Goal: Task Accomplishment & Management: Complete application form

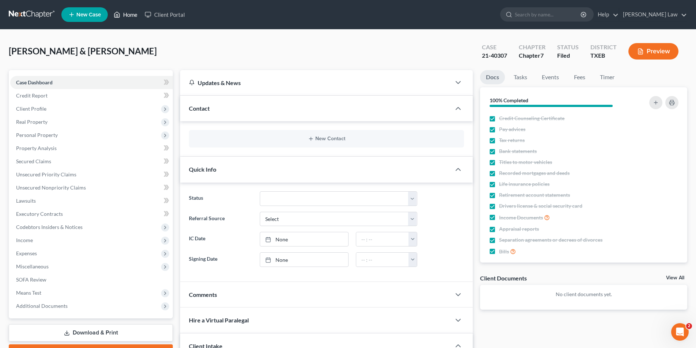
click at [123, 16] on link "Home" at bounding box center [125, 14] width 31 height 13
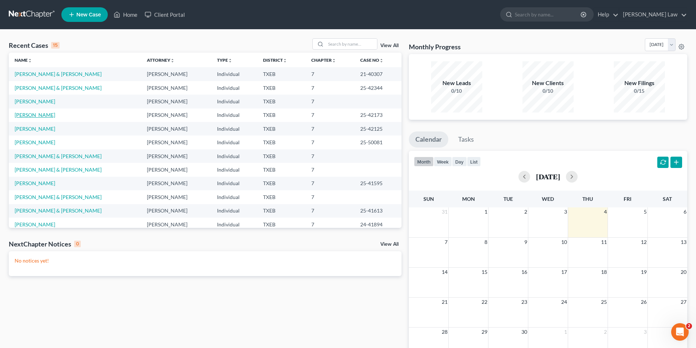
click at [32, 114] on link "[PERSON_NAME]" at bounding box center [35, 115] width 41 height 6
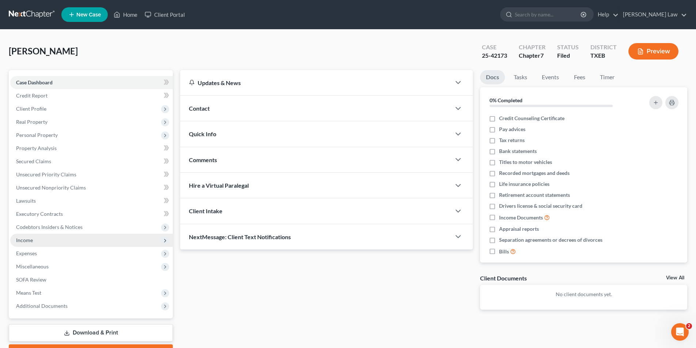
click at [29, 241] on span "Income" at bounding box center [24, 240] width 17 height 6
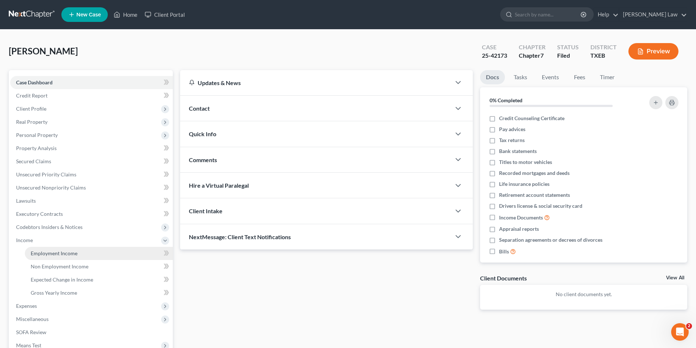
click at [39, 254] on span "Employment Income" at bounding box center [54, 253] width 47 height 6
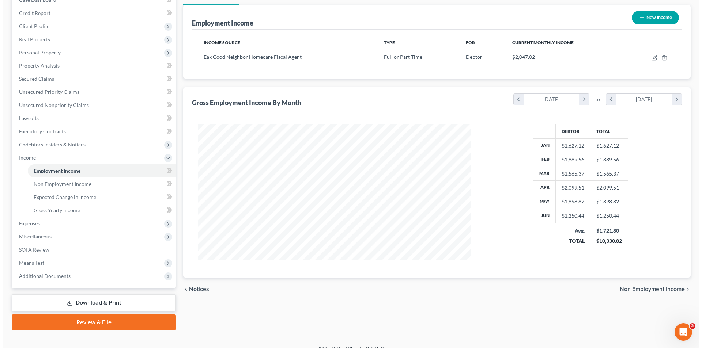
scroll to position [93, 0]
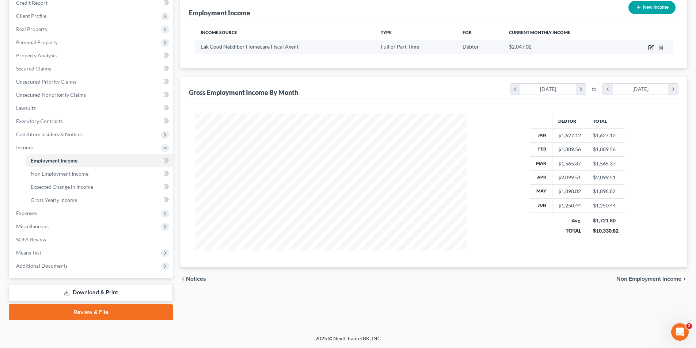
click at [649, 48] on icon "button" at bounding box center [651, 48] width 4 height 4
select select "0"
select select "45"
select select "2"
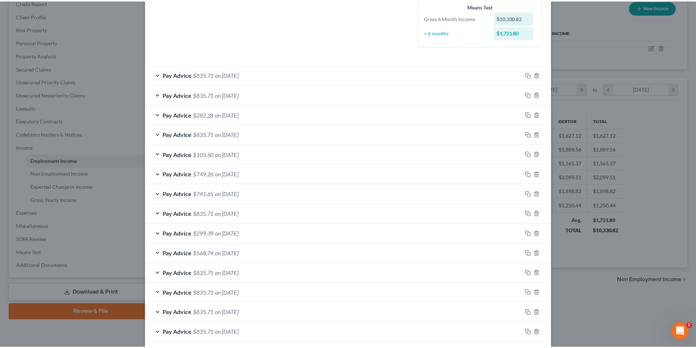
scroll to position [238, 0]
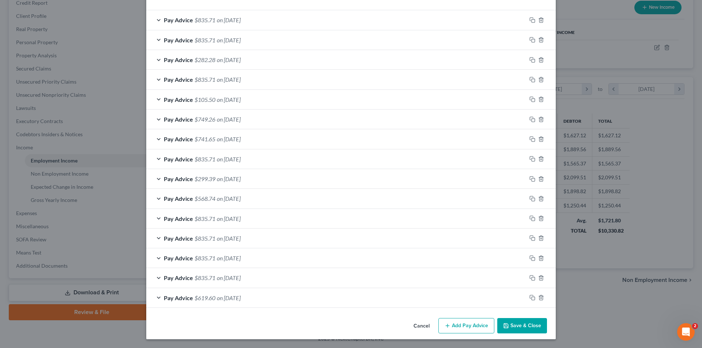
click at [513, 326] on button "Save & Close" at bounding box center [522, 325] width 50 height 15
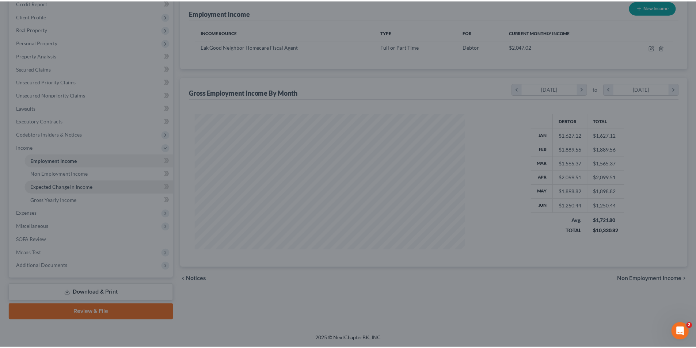
scroll to position [365255, 365104]
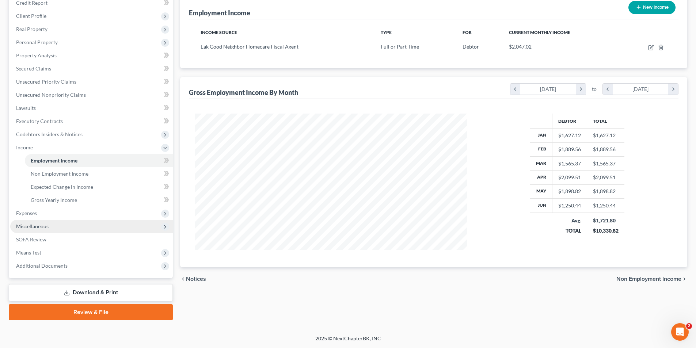
click at [27, 228] on span "Miscellaneous" at bounding box center [32, 226] width 33 height 6
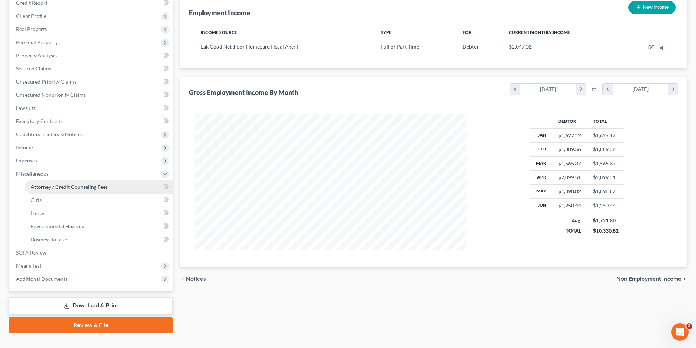
click at [37, 189] on span "Attorney / Credit Counseling Fees" at bounding box center [69, 187] width 77 height 6
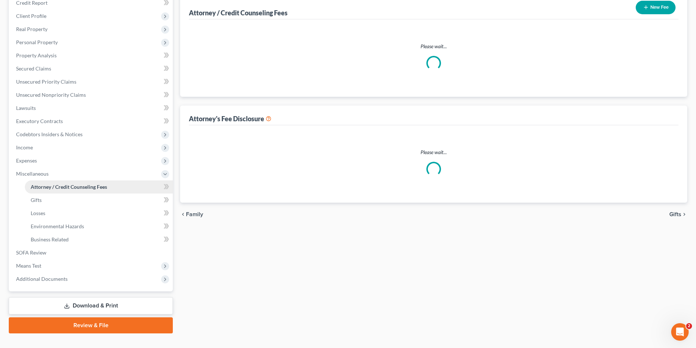
scroll to position [56, 0]
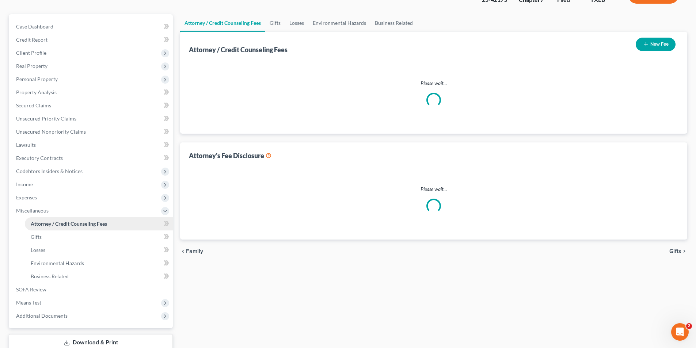
select select "0"
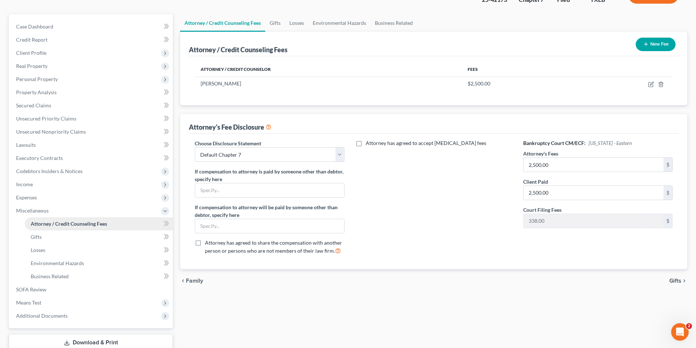
scroll to position [0, 0]
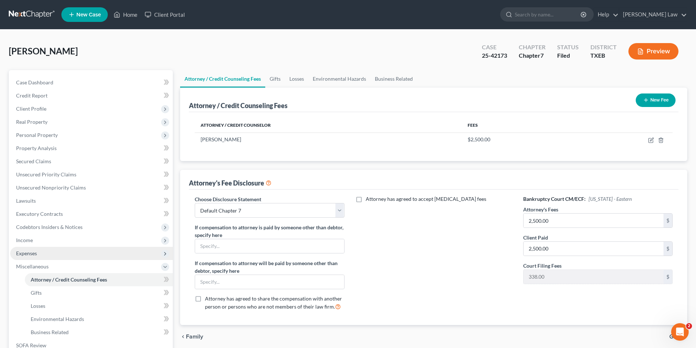
click at [33, 251] on span "Expenses" at bounding box center [26, 253] width 21 height 6
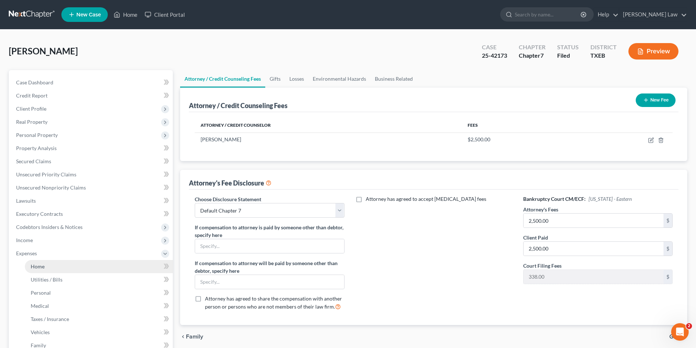
click at [37, 271] on link "Home" at bounding box center [99, 266] width 148 height 13
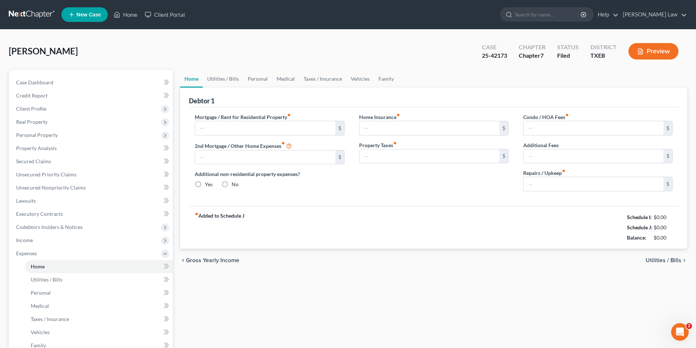
type input "0.00"
radio input "true"
type input "200.00"
type input "0.00"
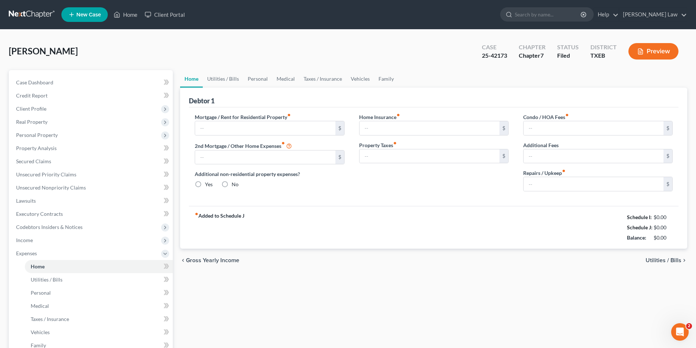
type input "0.00"
type input "25.00"
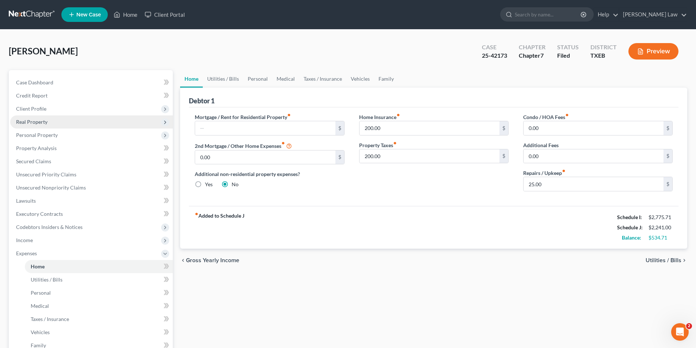
click at [38, 119] on span "Real Property" at bounding box center [31, 122] width 31 height 6
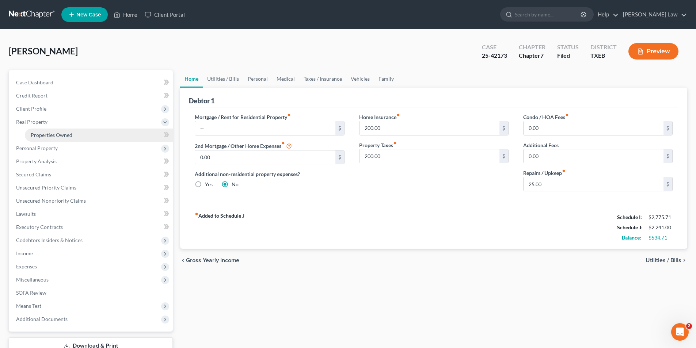
click at [38, 135] on span "Properties Owned" at bounding box center [52, 135] width 42 height 6
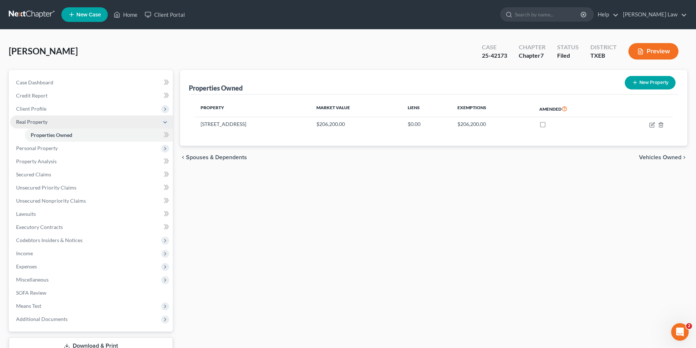
click at [38, 123] on span "Real Property" at bounding box center [31, 122] width 31 height 6
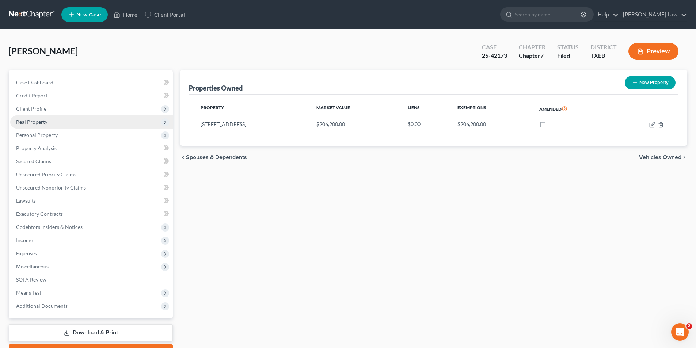
click at [38, 121] on span "Real Property" at bounding box center [31, 122] width 31 height 6
